Goal: Task Accomplishment & Management: Use online tool/utility

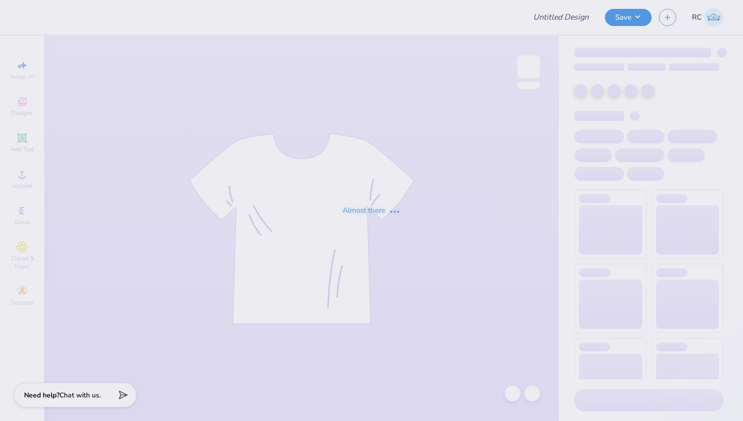
type input "[GEOGRAPHIC_DATA] Store and Committee Merch"
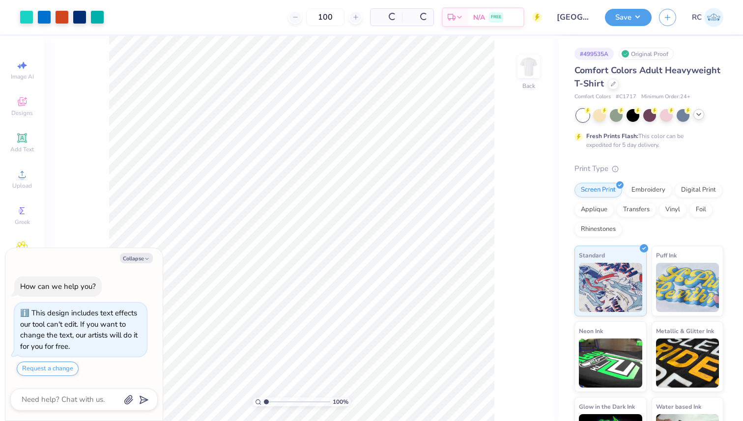
click at [693, 116] on div at bounding box center [649, 115] width 147 height 13
click at [637, 115] on div at bounding box center [632, 114] width 13 height 13
click at [57, 18] on div at bounding box center [62, 16] width 14 height 14
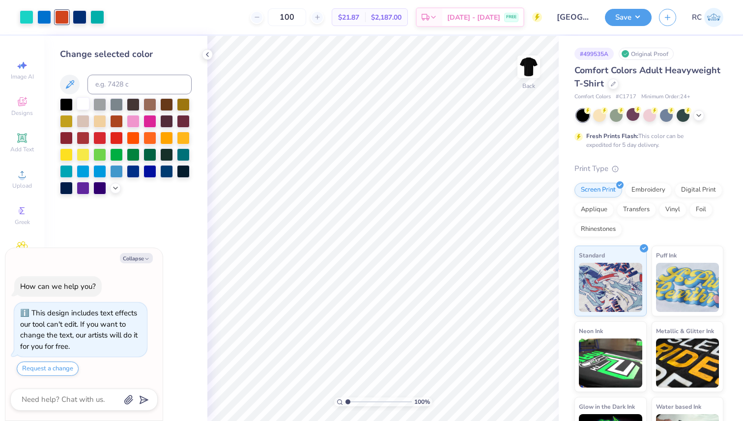
click at [81, 106] on div at bounding box center [83, 103] width 13 height 13
click at [83, 12] on div at bounding box center [80, 16] width 14 height 14
type textarea "x"
click at [132, 83] on input at bounding box center [139, 85] width 104 height 20
type input "287"
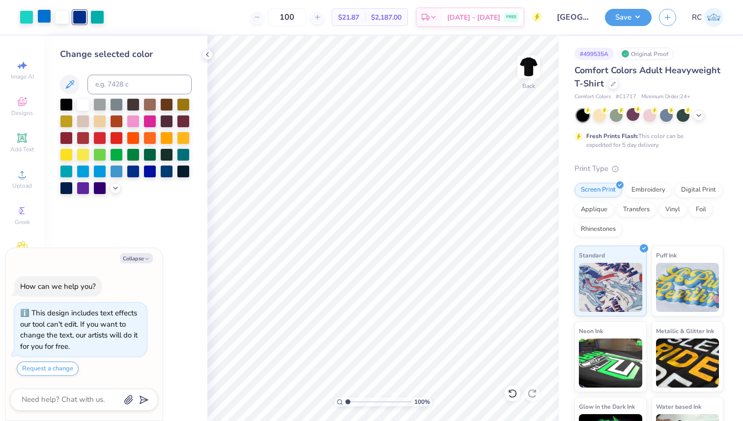
click at [41, 20] on div at bounding box center [44, 16] width 14 height 14
type textarea "x"
click at [130, 79] on input at bounding box center [139, 85] width 104 height 20
type input "287"
click at [518, 390] on div at bounding box center [513, 394] width 16 height 16
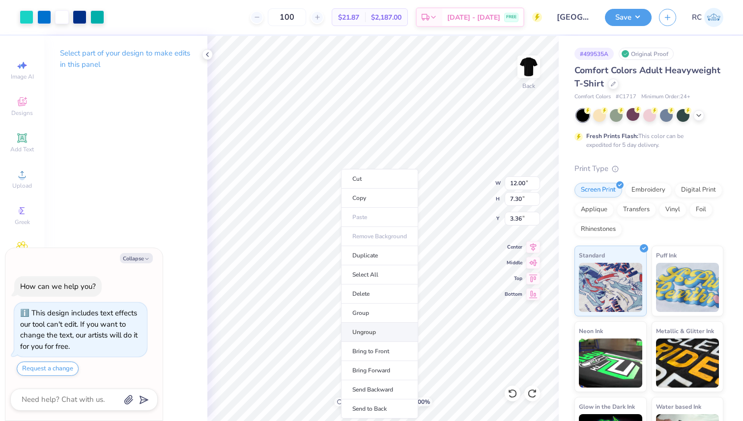
click at [377, 336] on li "Ungroup" at bounding box center [379, 332] width 77 height 19
click at [94, 14] on div at bounding box center [97, 16] width 14 height 14
type textarea "x"
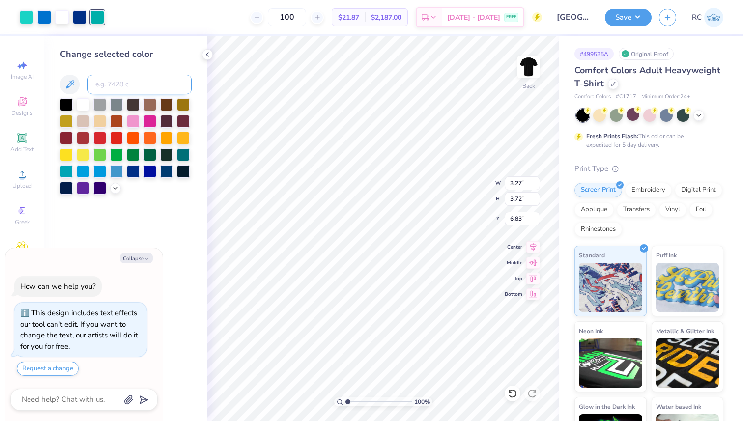
click at [125, 84] on input at bounding box center [139, 85] width 104 height 20
click at [128, 87] on input at bounding box center [139, 85] width 104 height 20
type input "285"
click at [28, 20] on div at bounding box center [27, 16] width 14 height 14
type textarea "x"
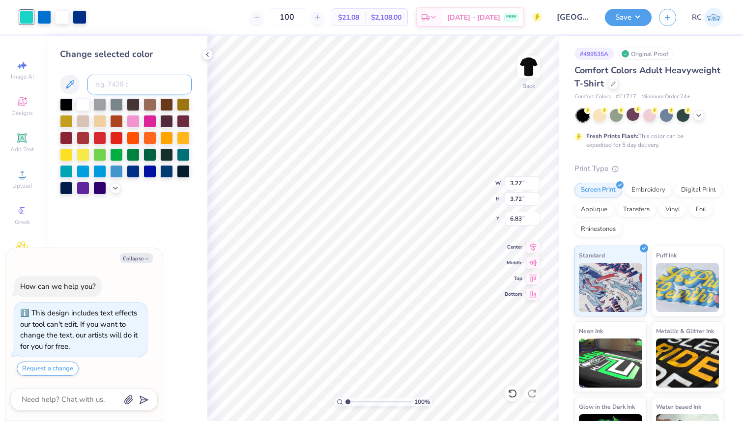
click at [131, 89] on input at bounding box center [139, 85] width 104 height 20
type input "285"
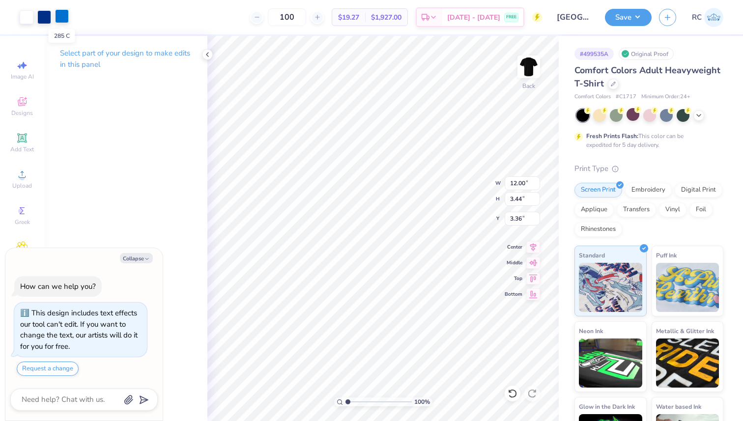
click at [60, 16] on div at bounding box center [62, 16] width 14 height 14
type textarea "x"
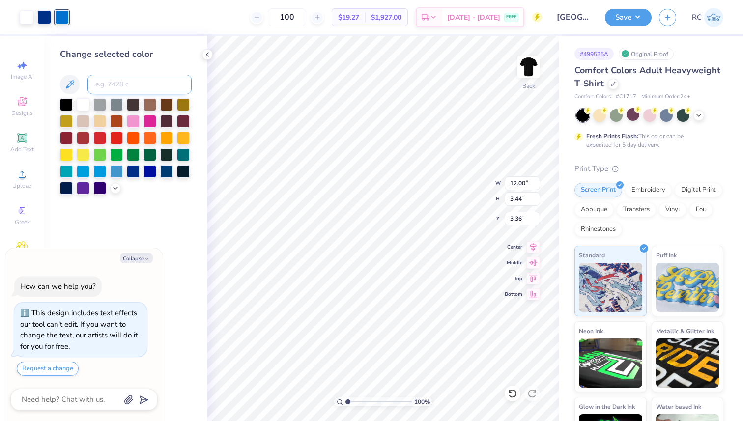
click at [114, 85] on input at bounding box center [139, 85] width 104 height 20
type input "287"
click at [202, 246] on div "Change selected color" at bounding box center [125, 228] width 163 height 385
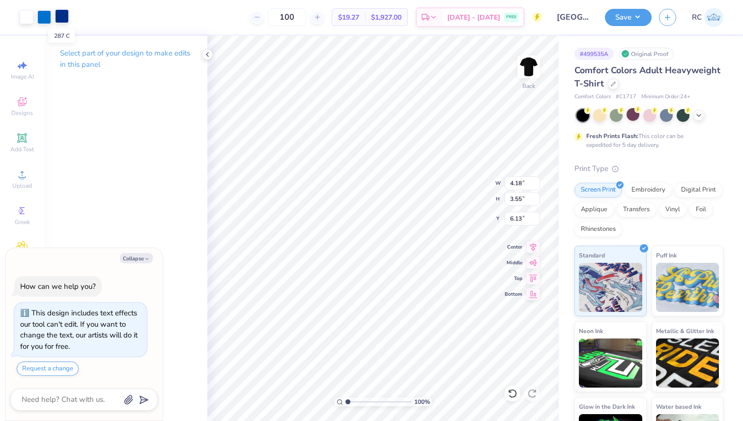
click at [59, 19] on div at bounding box center [62, 16] width 14 height 14
type textarea "x"
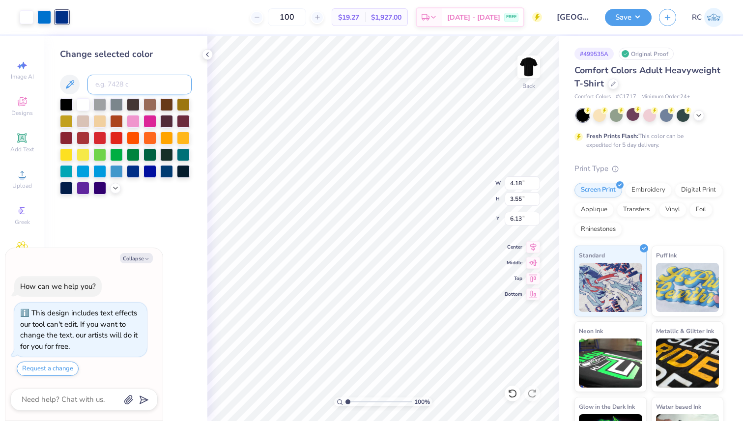
click at [123, 83] on input at bounding box center [139, 85] width 104 height 20
type input "287"
click at [48, 19] on div at bounding box center [44, 16] width 14 height 14
type textarea "x"
click at [113, 78] on input at bounding box center [139, 85] width 104 height 20
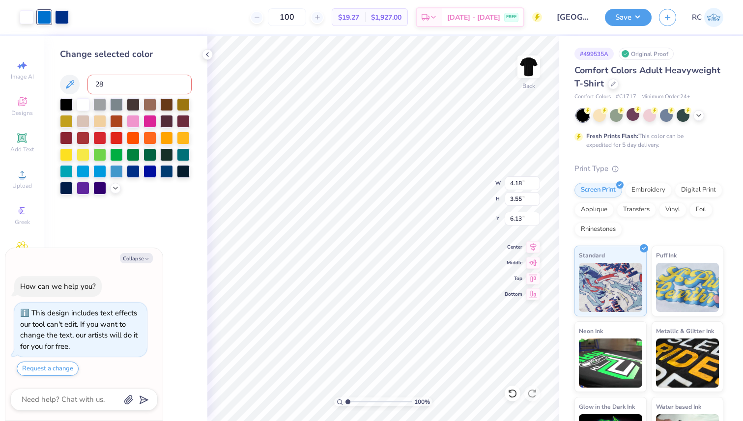
type input "287"
drag, startPoint x: 126, startPoint y: 38, endPoint x: 134, endPoint y: 40, distance: 8.1
click at [127, 37] on div "Change selected color" at bounding box center [125, 228] width 163 height 385
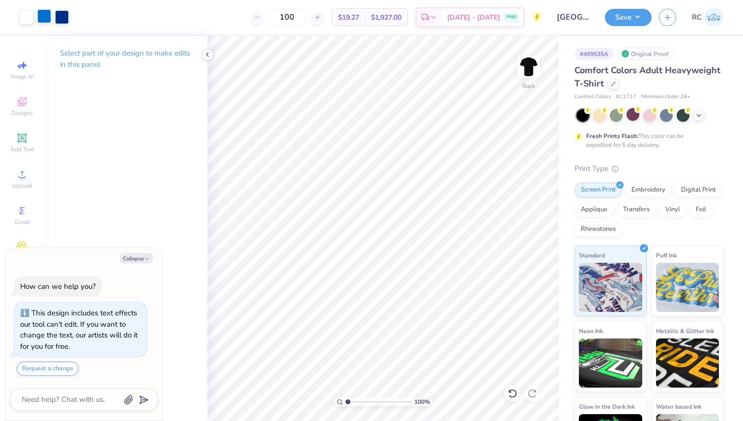
click at [47, 19] on div at bounding box center [44, 16] width 14 height 14
type textarea "x"
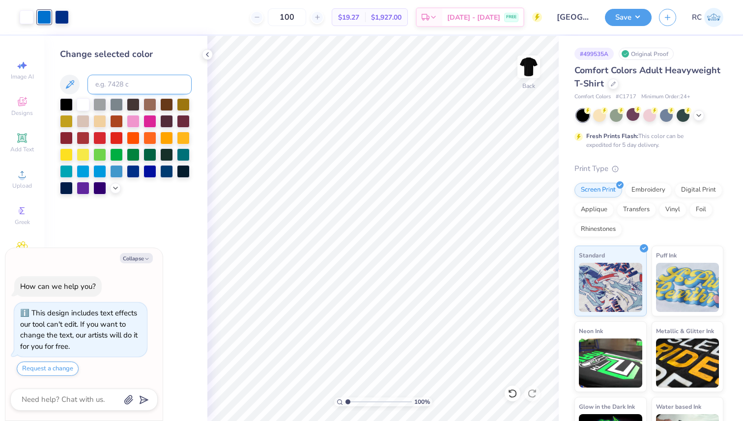
click at [151, 89] on input at bounding box center [139, 85] width 104 height 20
type input "284"
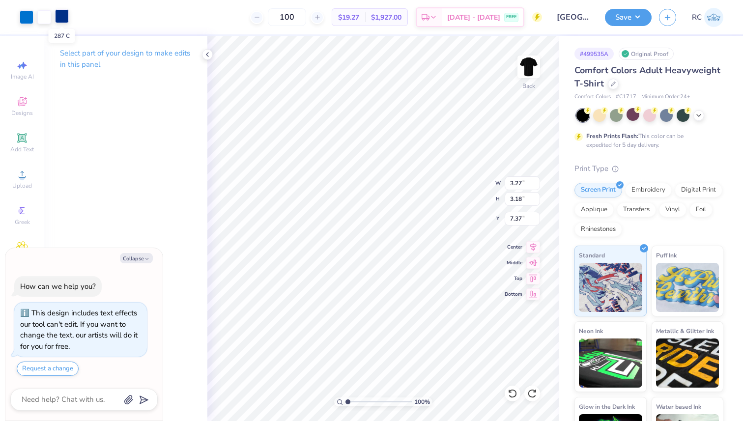
click at [59, 16] on div at bounding box center [62, 16] width 14 height 14
type textarea "x"
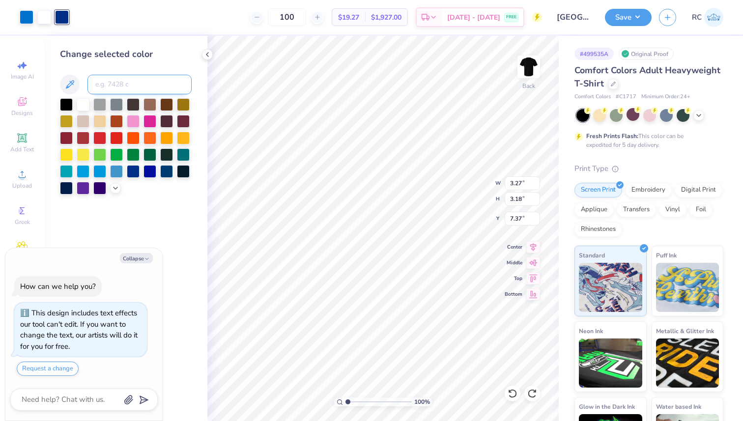
click at [136, 81] on input at bounding box center [139, 85] width 104 height 20
type input "284"
click at [25, 21] on div at bounding box center [27, 17] width 14 height 14
type textarea "x"
click at [112, 79] on input at bounding box center [139, 85] width 104 height 20
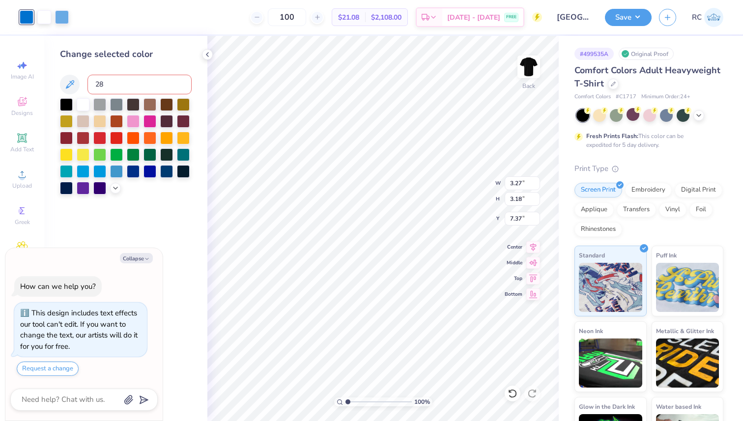
type input "287"
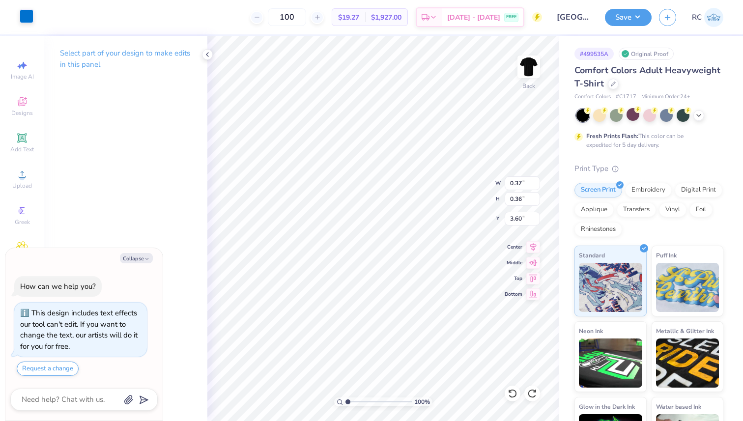
click at [23, 17] on div at bounding box center [27, 16] width 14 height 14
type textarea "x"
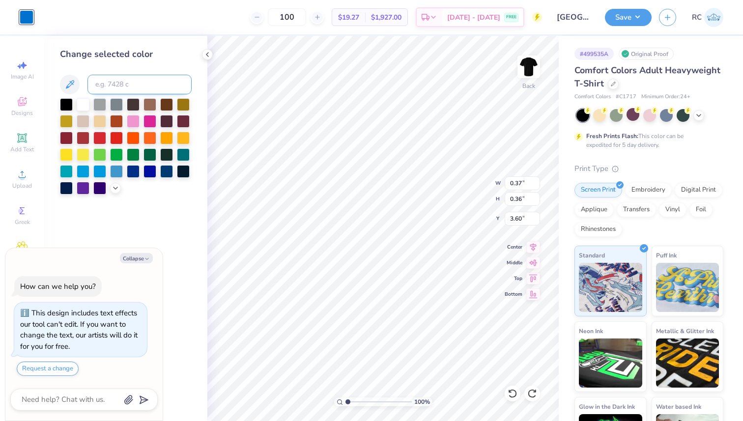
drag, startPoint x: 126, startPoint y: 88, endPoint x: 132, endPoint y: 89, distance: 5.5
click at [127, 88] on input at bounding box center [139, 85] width 104 height 20
type input "287"
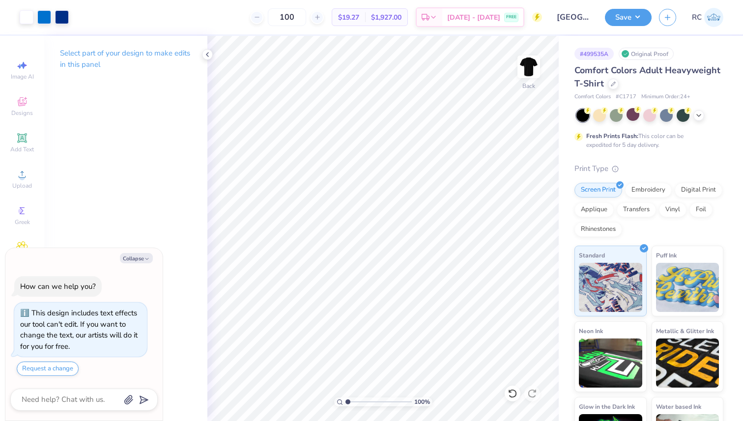
type textarea "x"
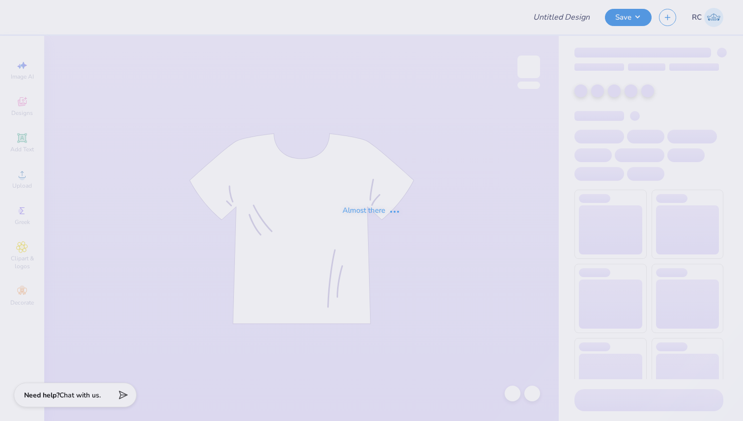
type input "[PERSON_NAME] : [GEOGRAPHIC_DATA]"
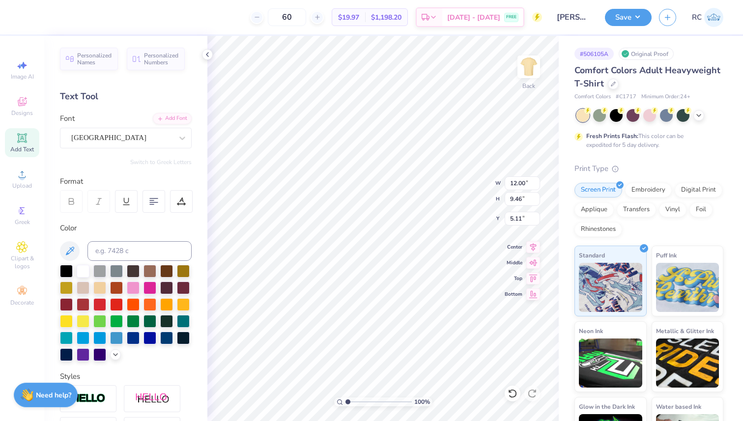
scroll to position [8, 1]
type textarea "98"
type input "5.27"
type input "3.31"
click at [512, 177] on input "11.91" at bounding box center [522, 183] width 35 height 14
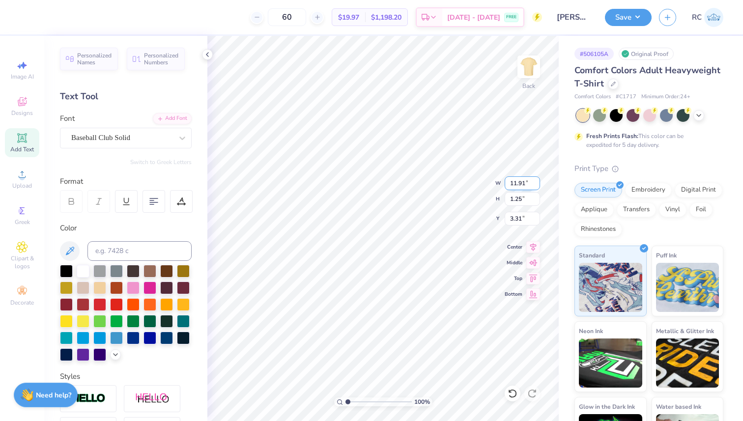
click at [512, 177] on input "11.91" at bounding box center [522, 183] width 35 height 14
type input "12.50"
type input "1.31"
type input "3.28"
click at [526, 245] on icon at bounding box center [533, 246] width 14 height 12
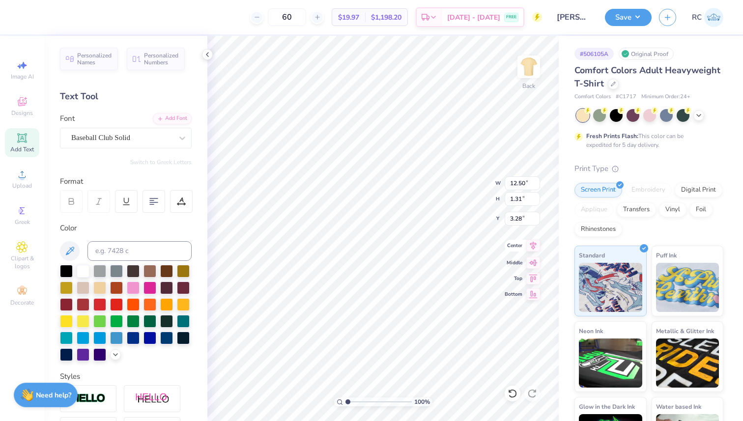
click at [535, 246] on icon at bounding box center [533, 246] width 14 height 12
click at [534, 247] on icon at bounding box center [533, 246] width 14 height 12
click at [638, 30] on div "Save RC" at bounding box center [674, 17] width 138 height 34
click at [636, 24] on button "Save" at bounding box center [628, 15] width 47 height 17
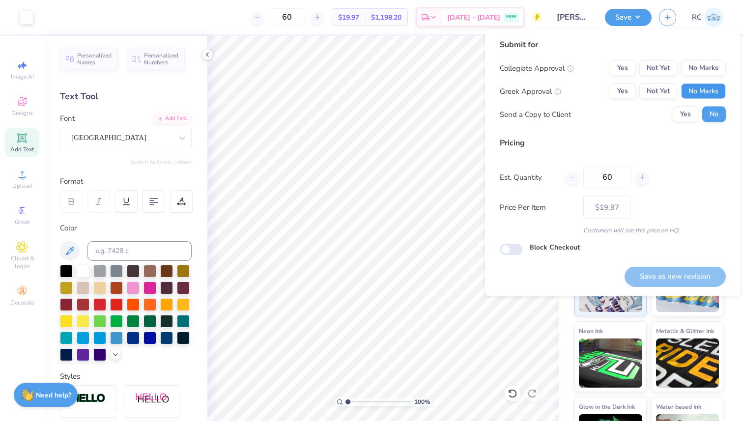
click at [705, 93] on button "No Marks" at bounding box center [703, 92] width 45 height 16
click at [599, 93] on div "Greek Approval Yes Not Yet No Marks" at bounding box center [613, 92] width 226 height 16
click at [632, 93] on button "Yes" at bounding box center [623, 92] width 26 height 16
click at [725, 71] on button "No Marks" at bounding box center [703, 68] width 45 height 16
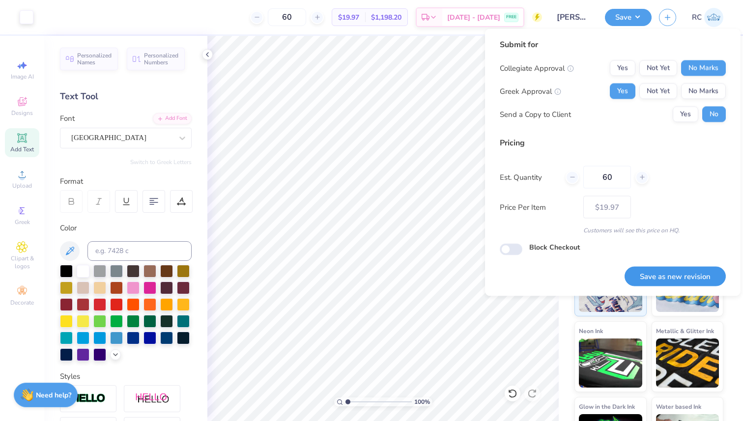
click at [655, 278] on button "Save as new revision" at bounding box center [674, 276] width 101 height 20
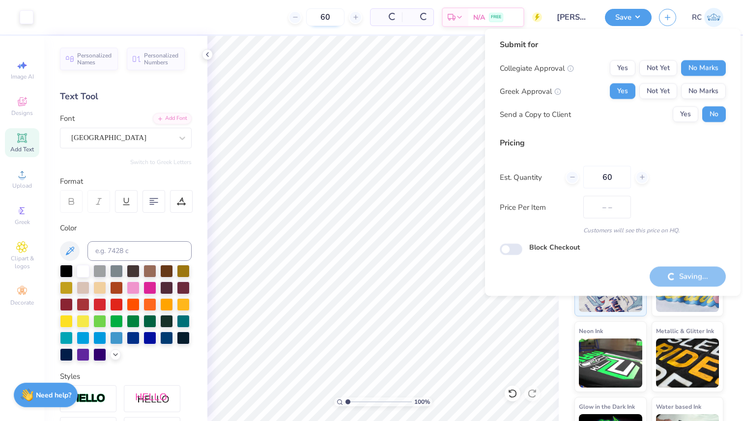
type input "$19.97"
